Goal: Complete application form

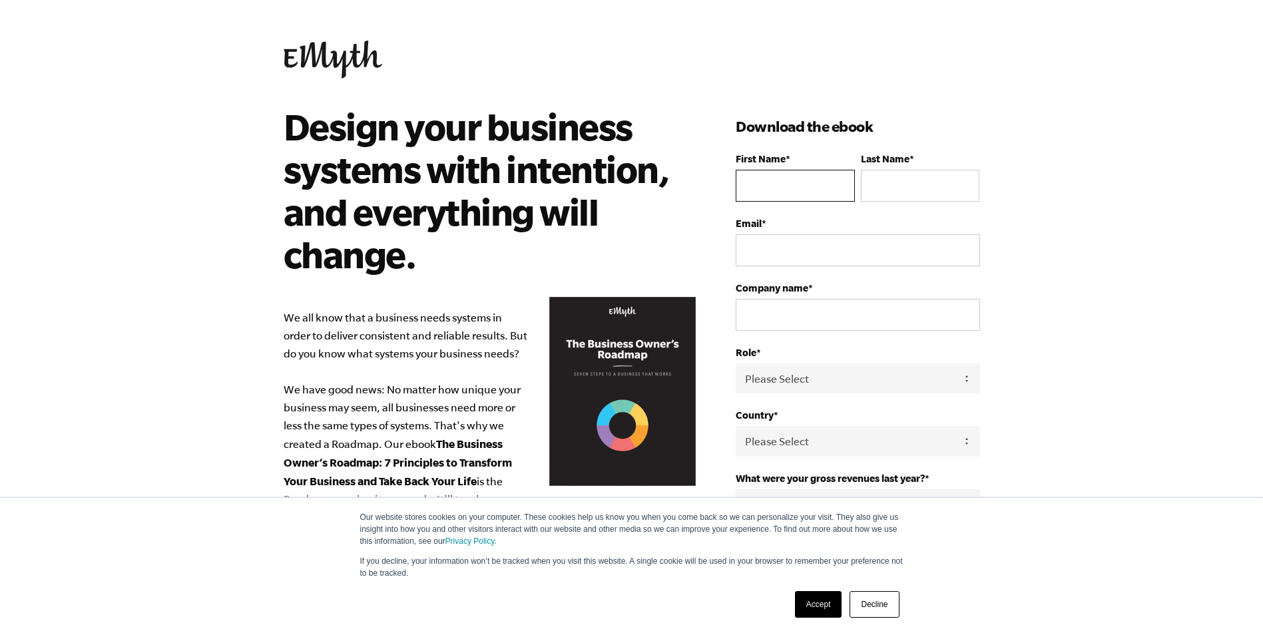
click at [794, 180] on input "First Name *" at bounding box center [795, 186] width 119 height 32
type input "Mad"
type input "Mike"
type input "madmike08@madmikesstore.com"
type input "Mad Mike's American Gourmet Inc."
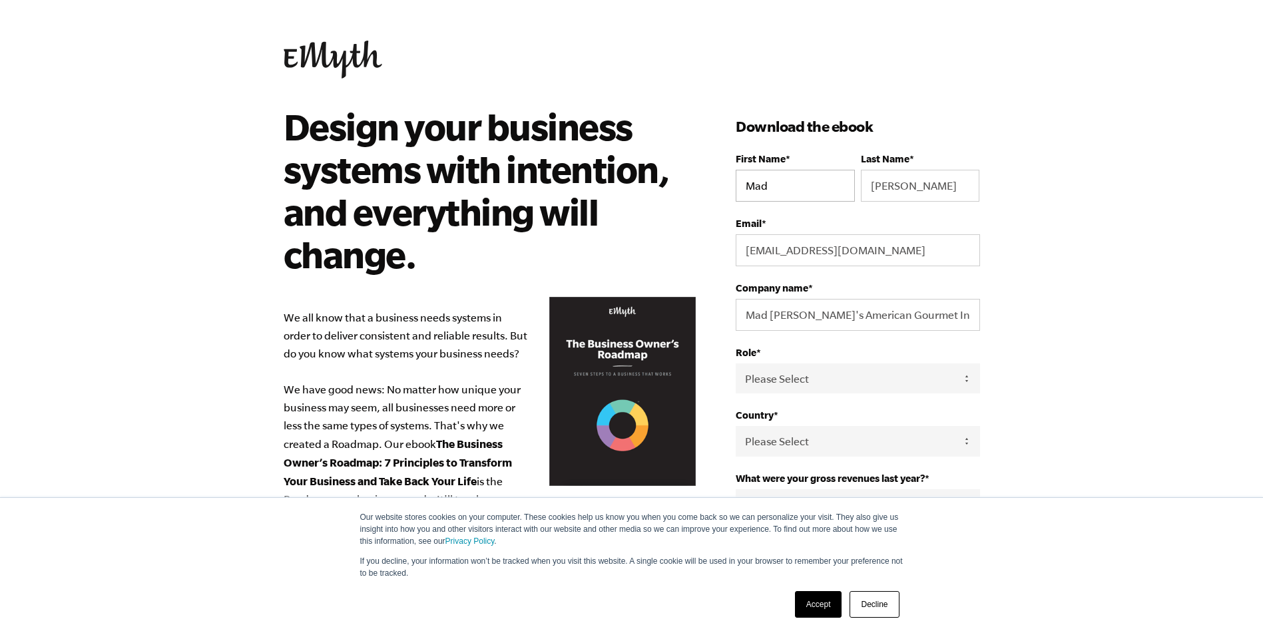
select select "United States"
type input "17148019235"
click at [966, 377] on select "Please Select Owner Partner / Co-Owner Executive Employee / Other" at bounding box center [858, 379] width 244 height 30
select select "Owner"
click at [736, 364] on select "Please Select Owner Partner / Co-Owner Executive Employee / Other" at bounding box center [858, 379] width 244 height 30
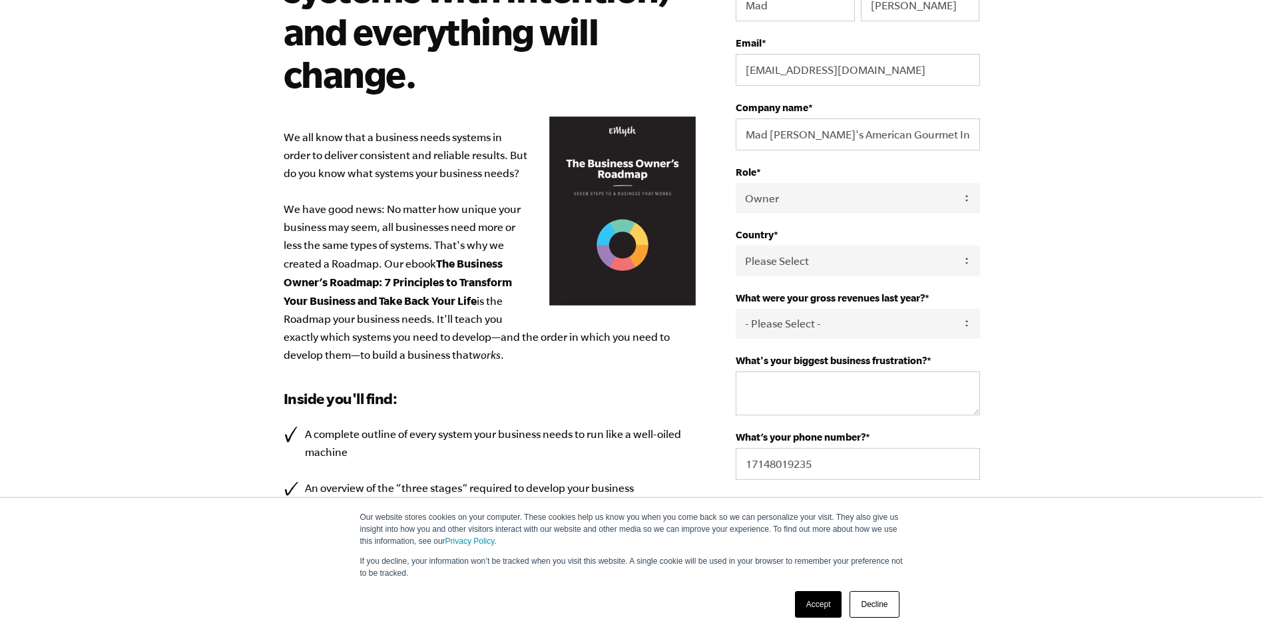
scroll to position [266, 0]
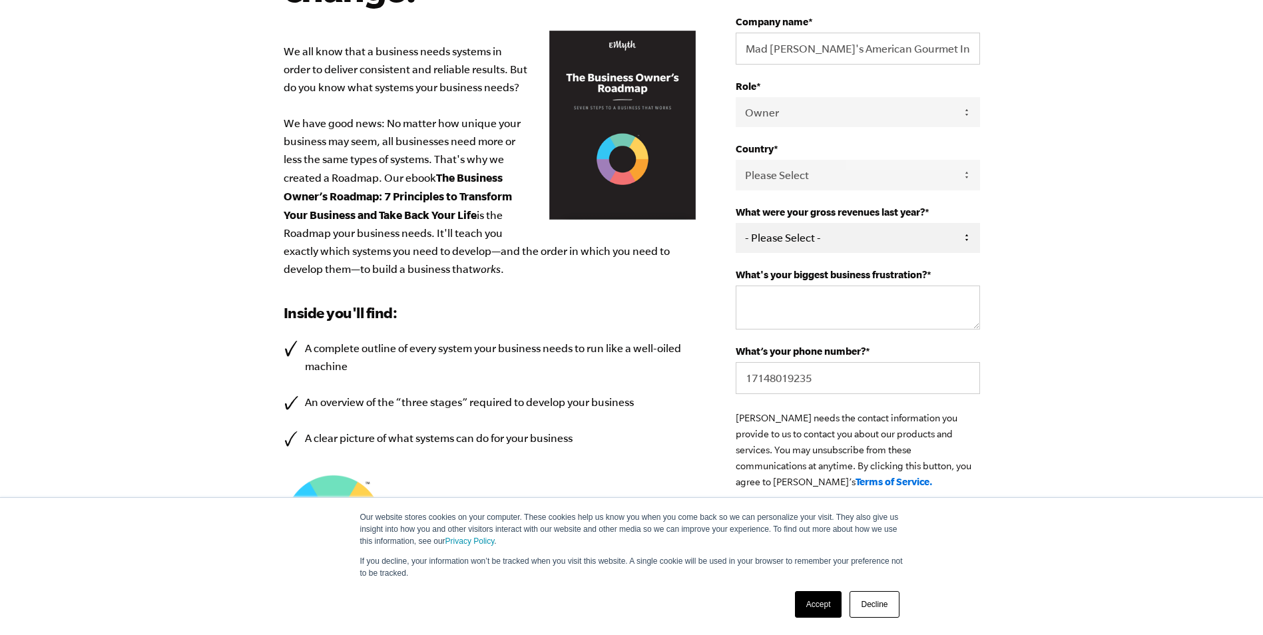
click at [963, 238] on select "- Please Select - 0-75K 76-150K 151-275K 276-500K 501-750K 751-1M 1-2.5M 2.5-5M…" at bounding box center [858, 238] width 244 height 30
click at [736, 223] on select "- Please Select - 0-75K 76-150K 151-275K 276-500K 501-750K 751-1M 1-2.5M 2.5-5M…" at bounding box center [858, 238] width 244 height 30
click at [965, 238] on select "- Please Select - 0-75K 76-150K 151-275K 276-500K 501-750K 751-1M 1-2.5M 2.5-5M…" at bounding box center [858, 238] width 244 height 30
select select "151-275K"
click at [736, 223] on select "- Please Select - 0-75K 76-150K 151-275K 276-500K 501-750K 751-1M 1-2.5M 2.5-5M…" at bounding box center [858, 238] width 244 height 30
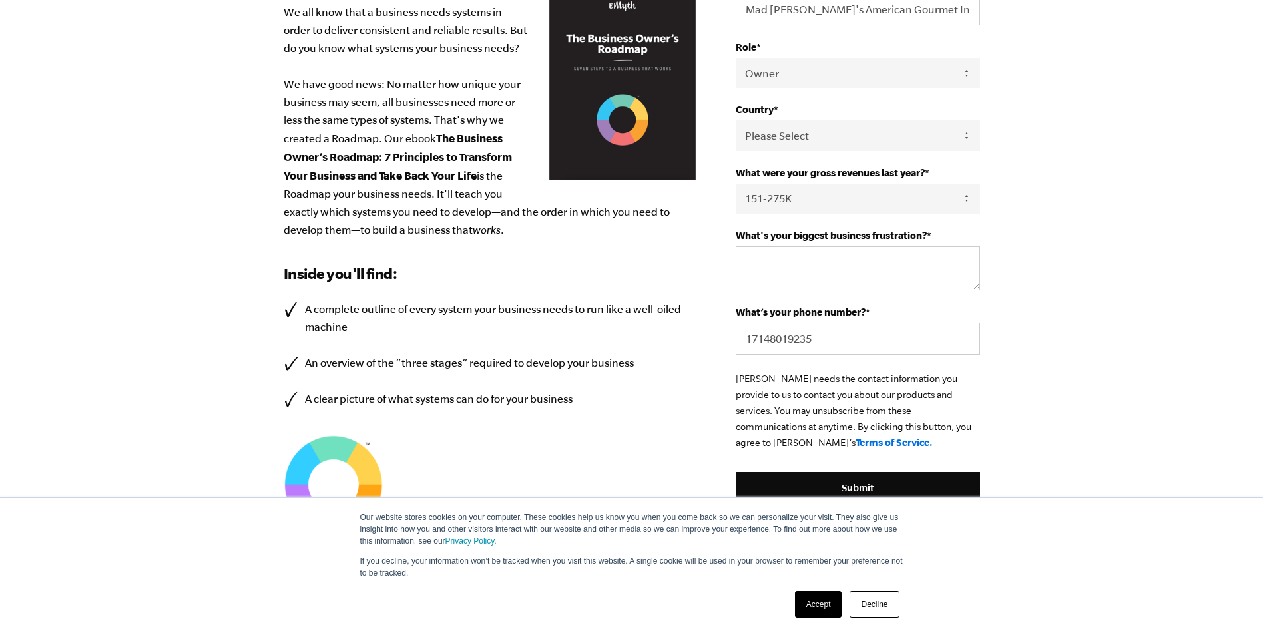
scroll to position [333, 0]
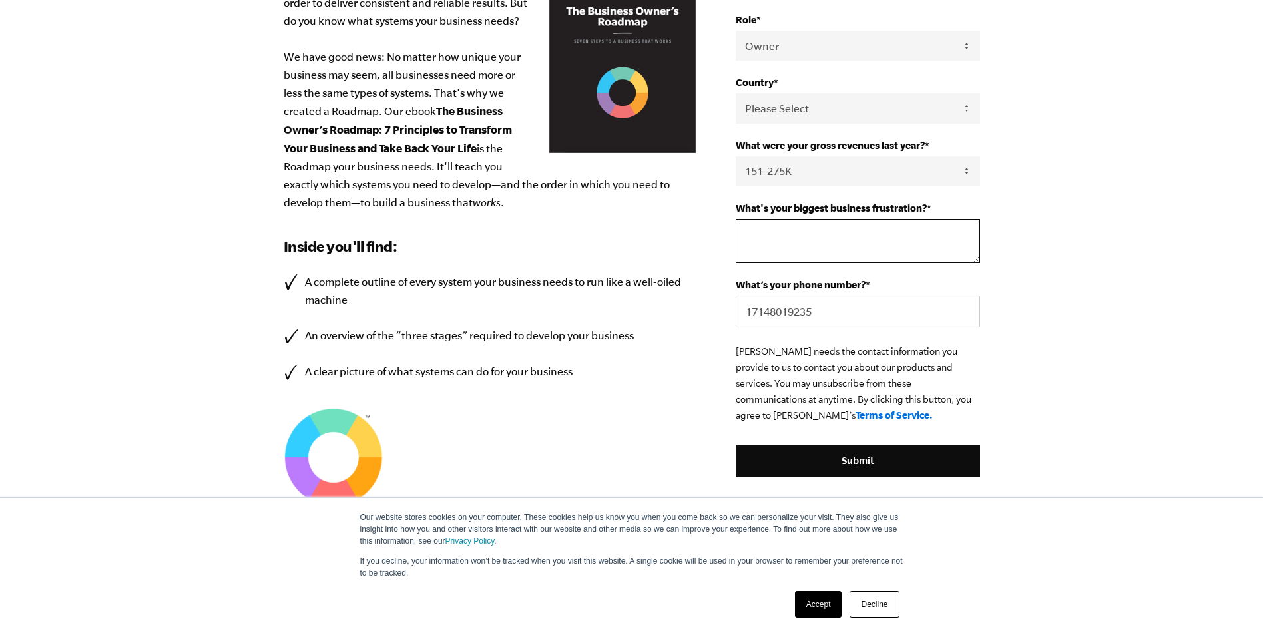
click at [818, 238] on textarea "What's your biggest business frustration? *" at bounding box center [858, 241] width 244 height 44
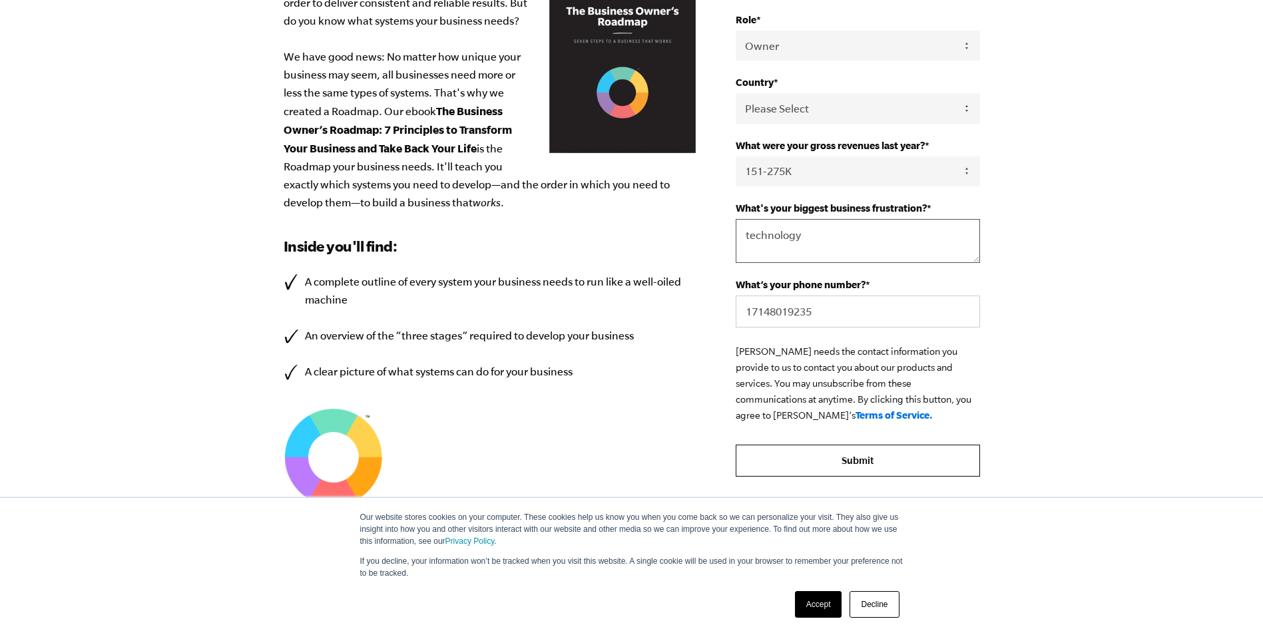
type textarea "technology"
click at [865, 460] on input "Submit" at bounding box center [858, 461] width 244 height 32
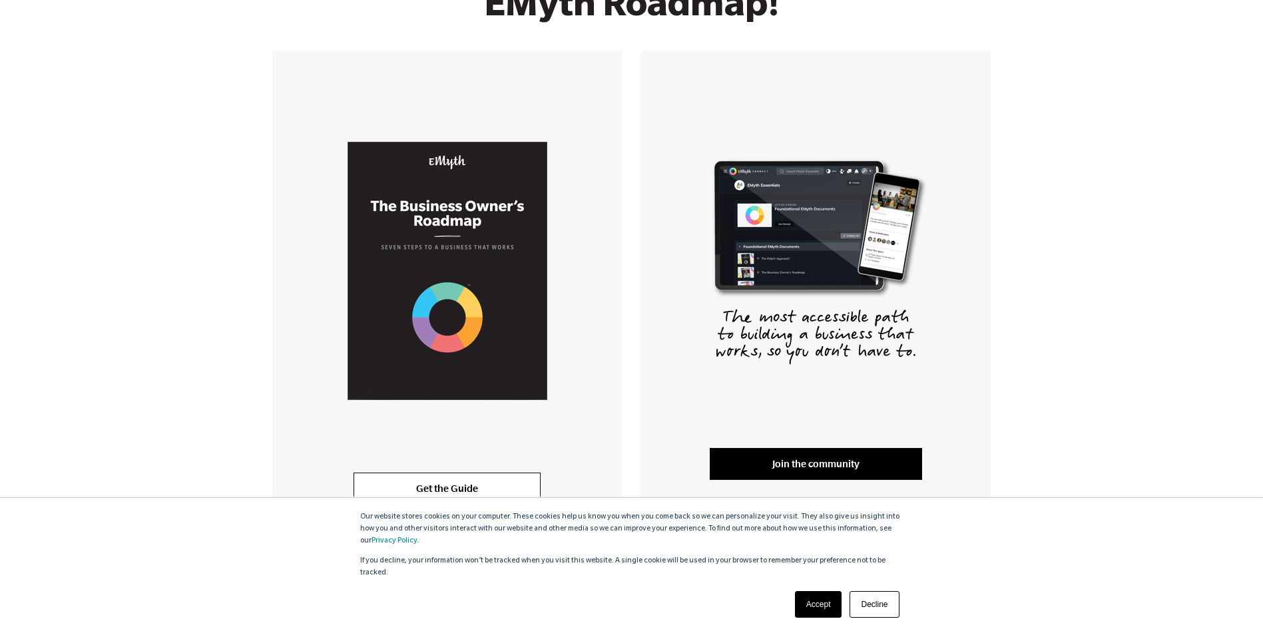
scroll to position [205, 0]
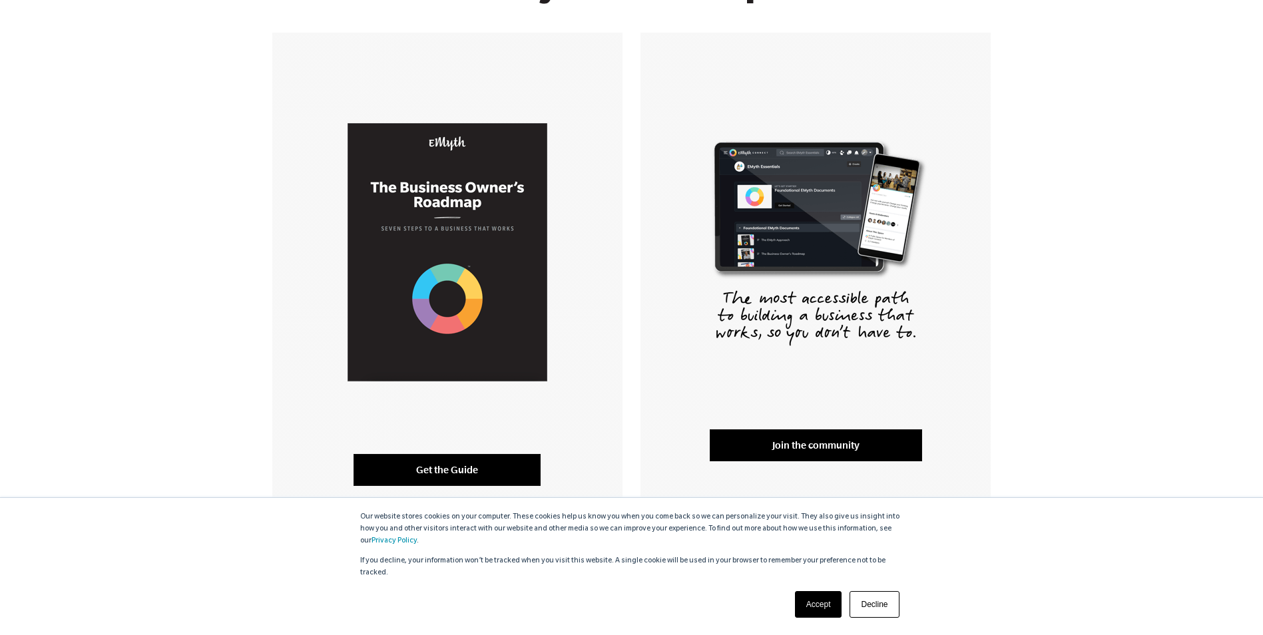
click at [460, 459] on link "Get the Guide" at bounding box center [447, 470] width 187 height 32
